Goal: Use online tool/utility

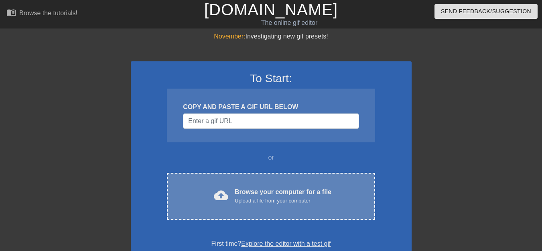
click at [238, 191] on div "Browse your computer for a file Upload a file from your computer" at bounding box center [283, 196] width 97 height 18
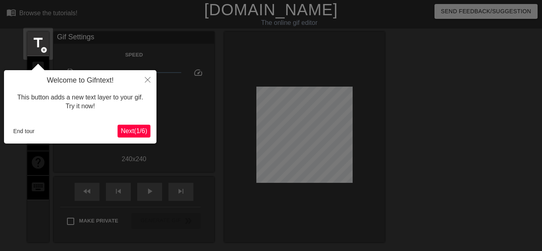
scroll to position [20, 0]
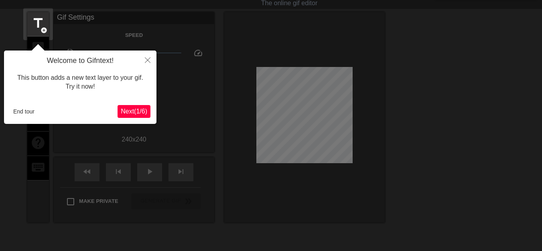
click at [131, 112] on span "Next ( 1 / 6 )" at bounding box center [134, 111] width 26 height 7
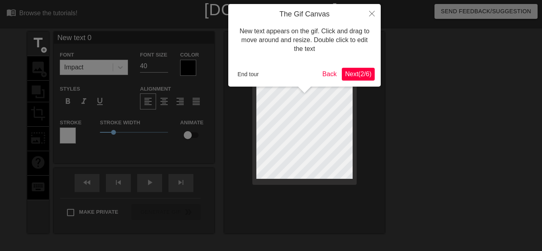
click at [131, 112] on div at bounding box center [271, 163] width 542 height 326
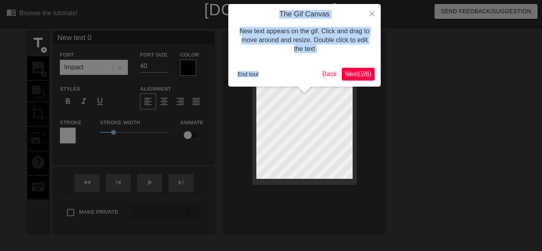
drag, startPoint x: 131, startPoint y: 112, endPoint x: 285, endPoint y: 63, distance: 161.4
click at [285, 63] on body "menu_book Browse the tutorials! [DOMAIN_NAME] The online gif editor Send Feedba…" at bounding box center [271, 160] width 542 height 320
click at [374, 14] on icon "Close" at bounding box center [372, 14] width 6 height 6
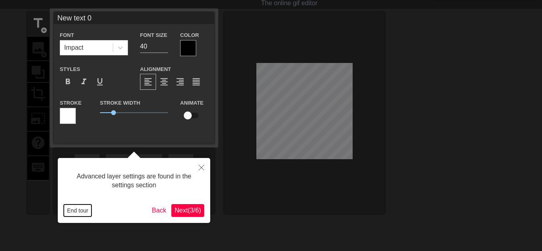
click at [78, 210] on button "End tour" at bounding box center [78, 211] width 28 height 12
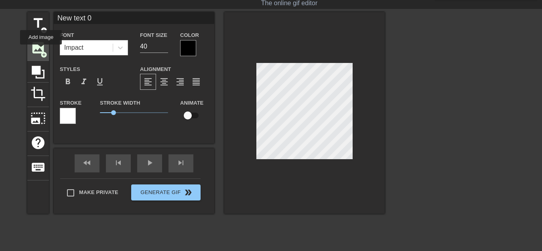
click at [41, 50] on span "image" at bounding box center [38, 47] width 15 height 15
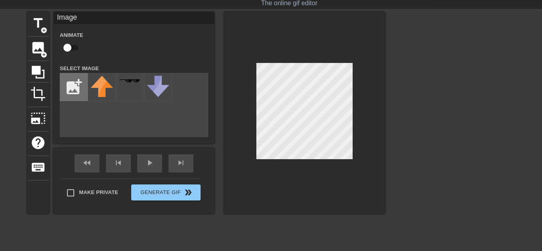
click at [76, 87] on input "file" at bounding box center [73, 86] width 27 height 27
type input "C:\fakepath\symbolirudolf_icon.png"
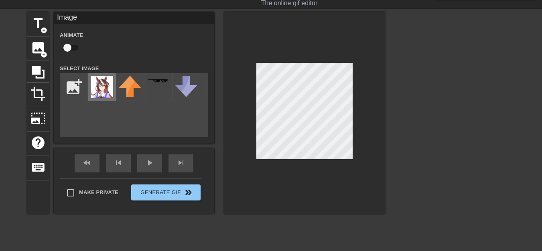
click at [105, 86] on img at bounding box center [102, 87] width 22 height 22
click at [73, 91] on input "file" at bounding box center [73, 86] width 27 height 27
click at [428, 146] on div "title add_circle image add_circle crop photo_size_select_large help keyboard Im…" at bounding box center [271, 132] width 542 height 241
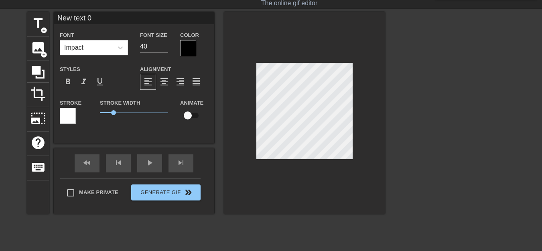
click at [309, 190] on div at bounding box center [304, 113] width 161 height 202
click at [37, 53] on span "image" at bounding box center [38, 47] width 15 height 15
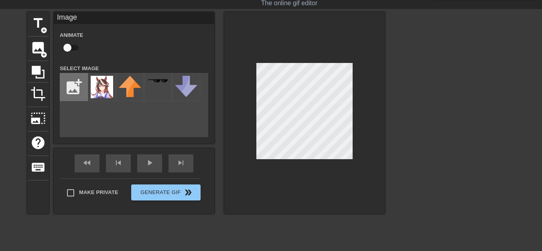
click at [75, 88] on input "file" at bounding box center [73, 86] width 27 height 27
type input "C:\fakepath\symbolirudolf_icon.png"
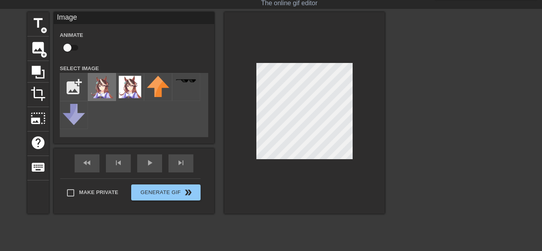
click at [102, 95] on img at bounding box center [102, 87] width 22 height 22
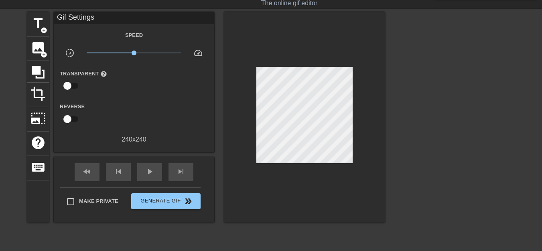
click at [291, 203] on div at bounding box center [304, 117] width 161 height 211
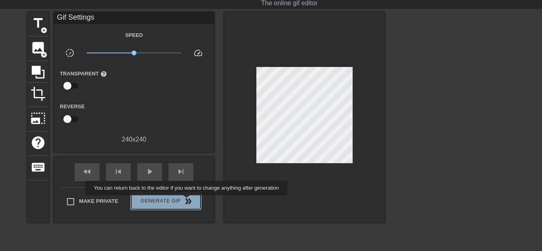
click at [187, 201] on span "double_arrow" at bounding box center [188, 202] width 10 height 10
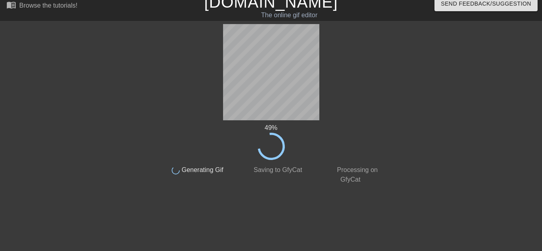
scroll to position [0, 0]
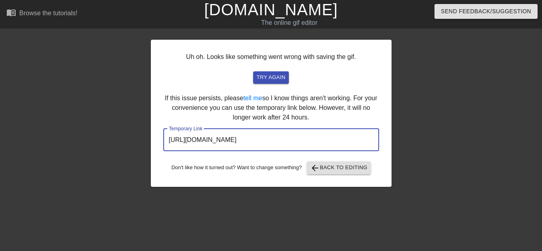
drag, startPoint x: 342, startPoint y: 141, endPoint x: 161, endPoint y: 148, distance: 181.6
click at [161, 148] on div "Uh oh. Looks like something went wrong with saving the gif. try again If this i…" at bounding box center [271, 113] width 241 height 147
